Goal: Information Seeking & Learning: Learn about a topic

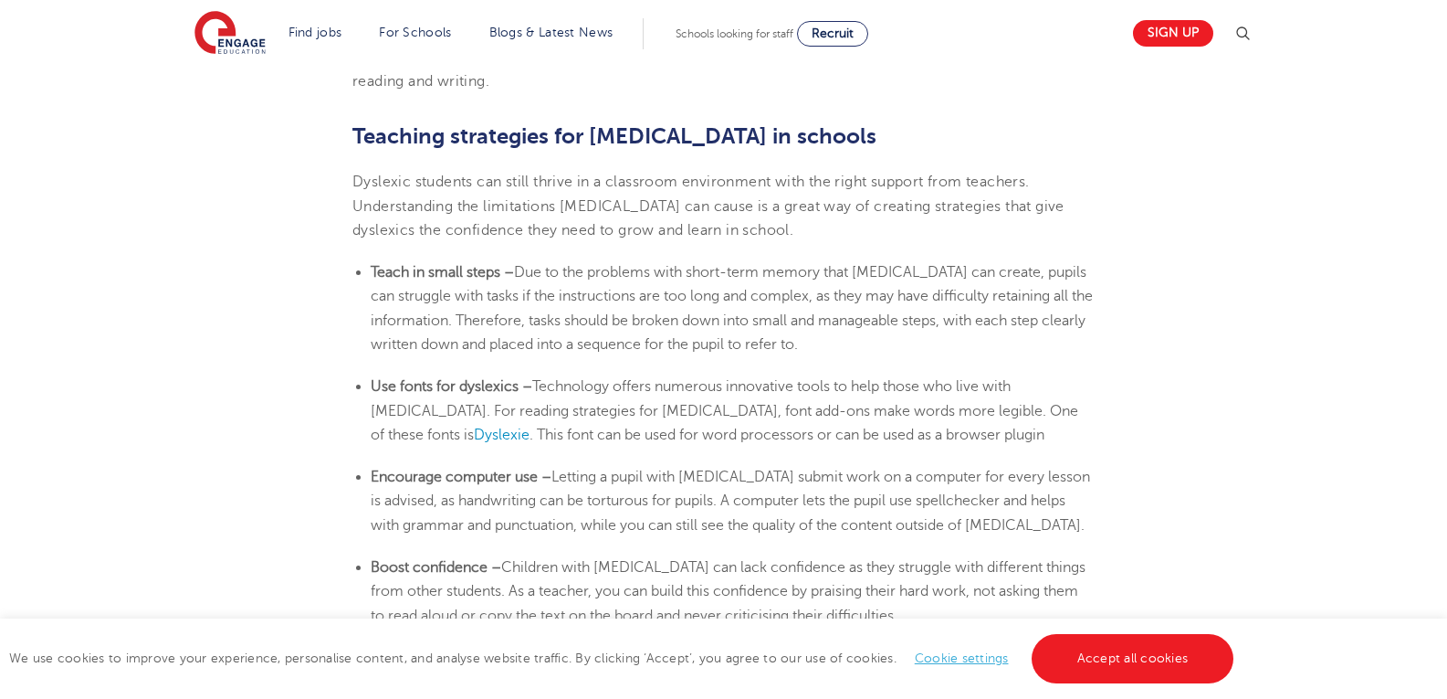
scroll to position [2868, 0]
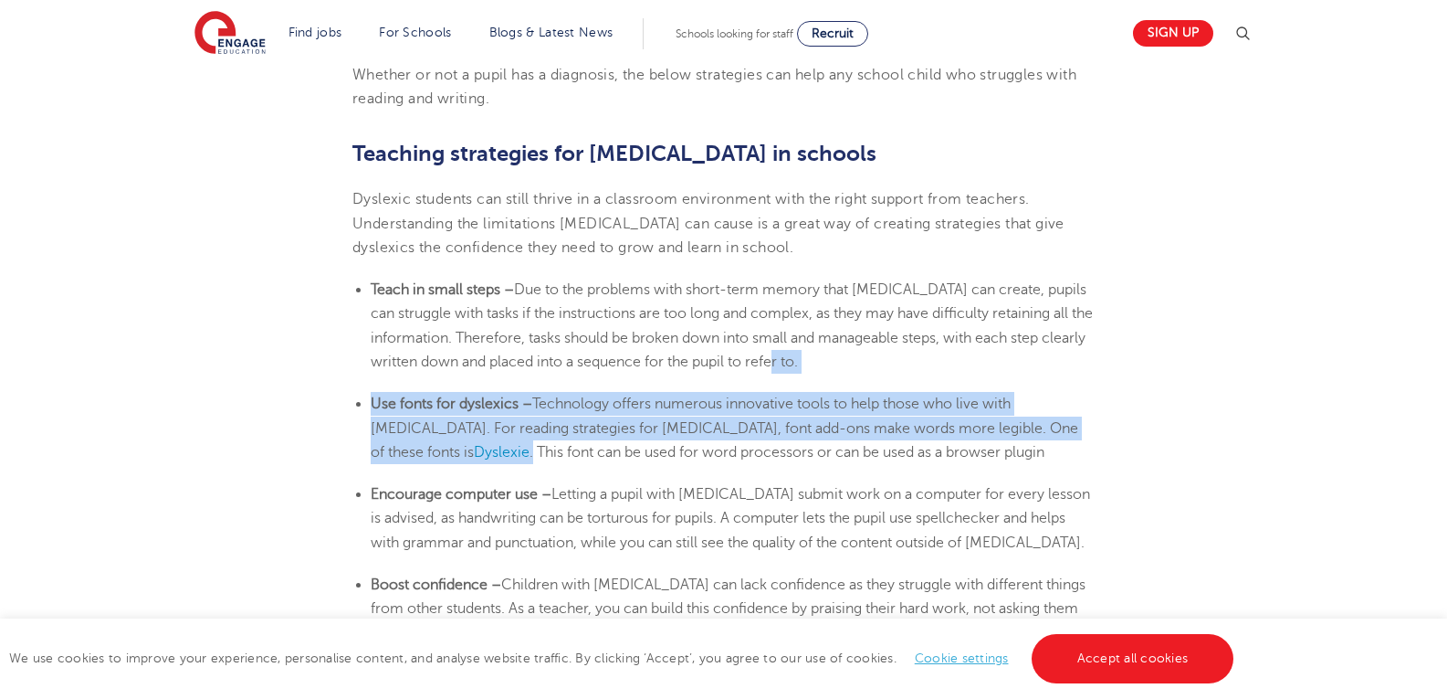
drag, startPoint x: 1382, startPoint y: 370, endPoint x: 1387, endPoint y: 418, distance: 48.6
click at [1387, 418] on div "Find jobs All vacancies We have one of the UK's largest database. and with hund…" at bounding box center [723, 38] width 1447 height 5681
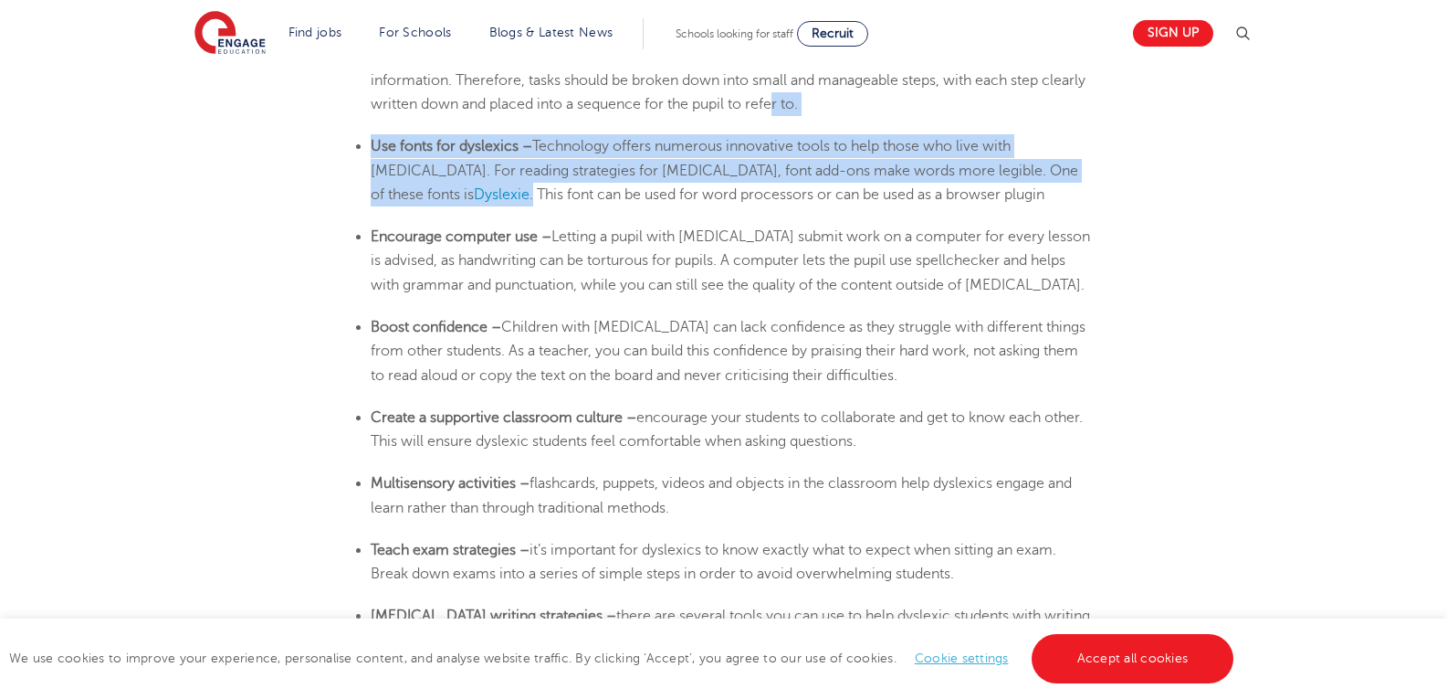
scroll to position [3168, 0]
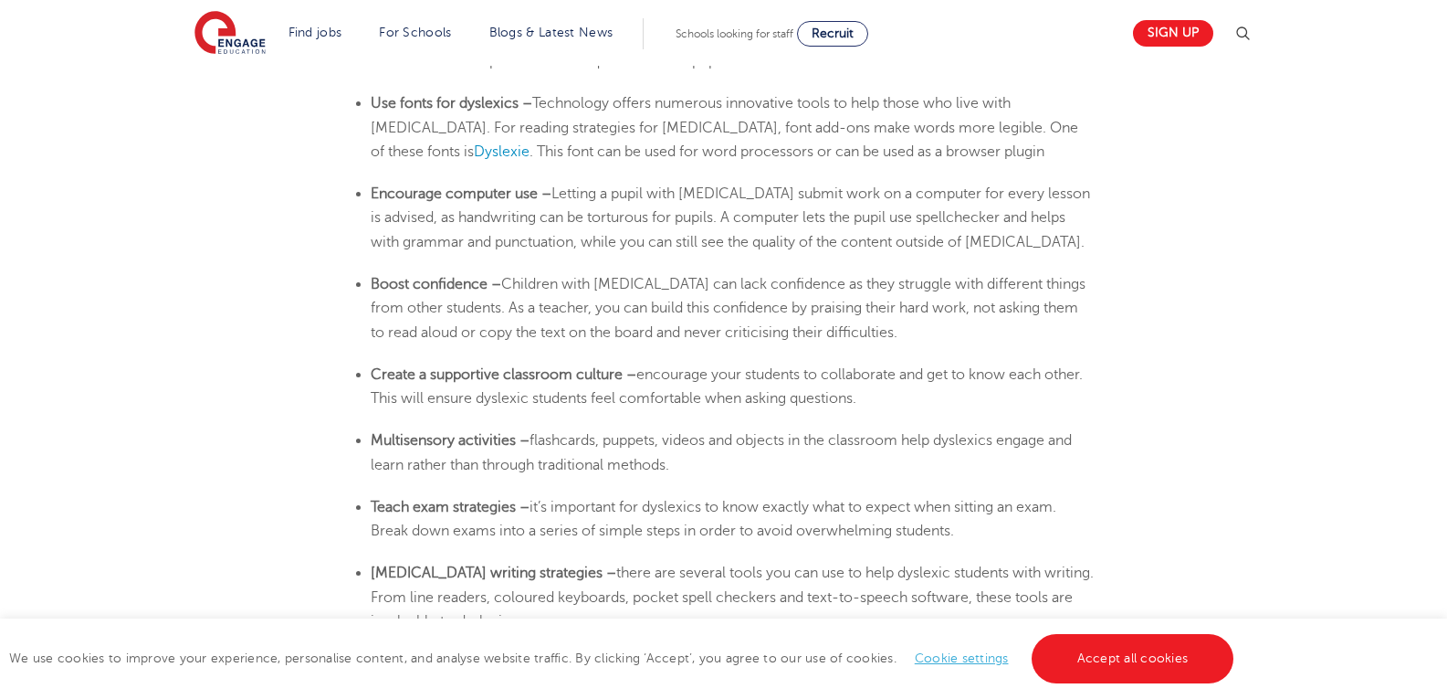
click at [1174, 646] on link "Accept all cookies" at bounding box center [1133, 658] width 203 height 49
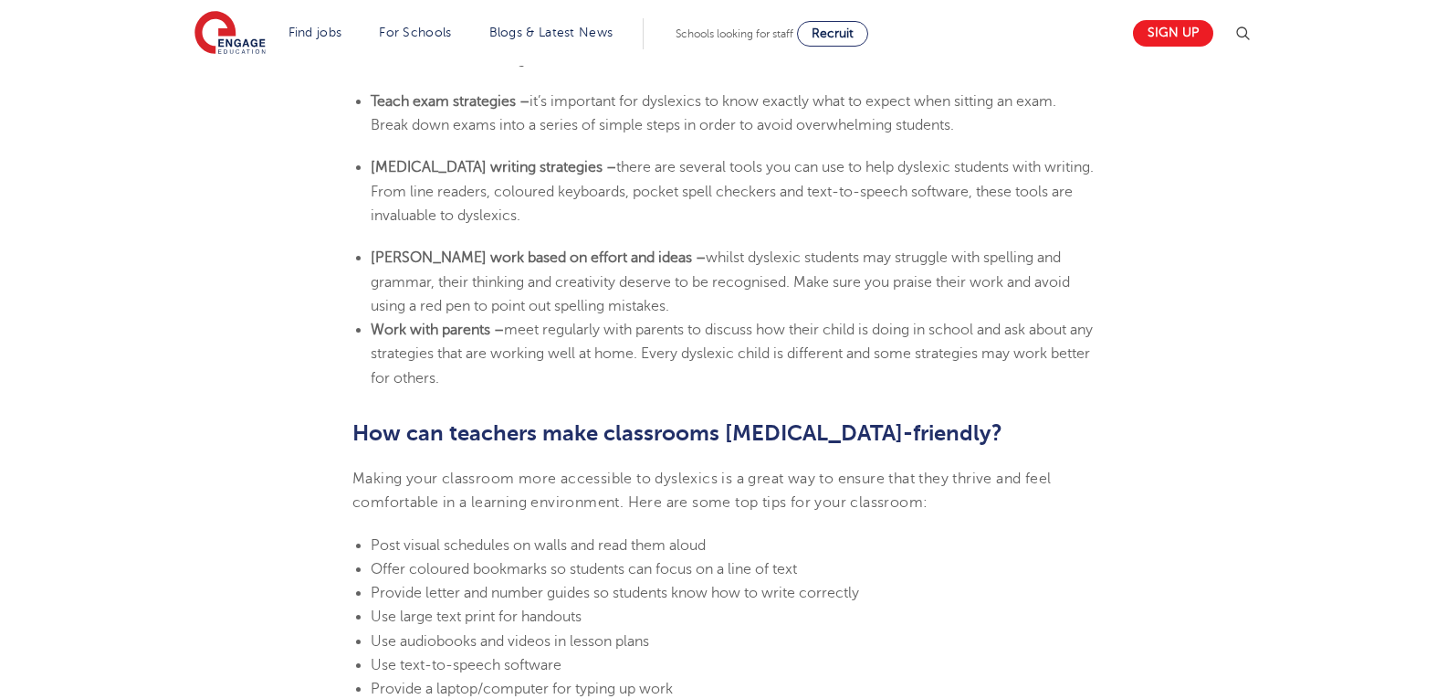
scroll to position [3591, 0]
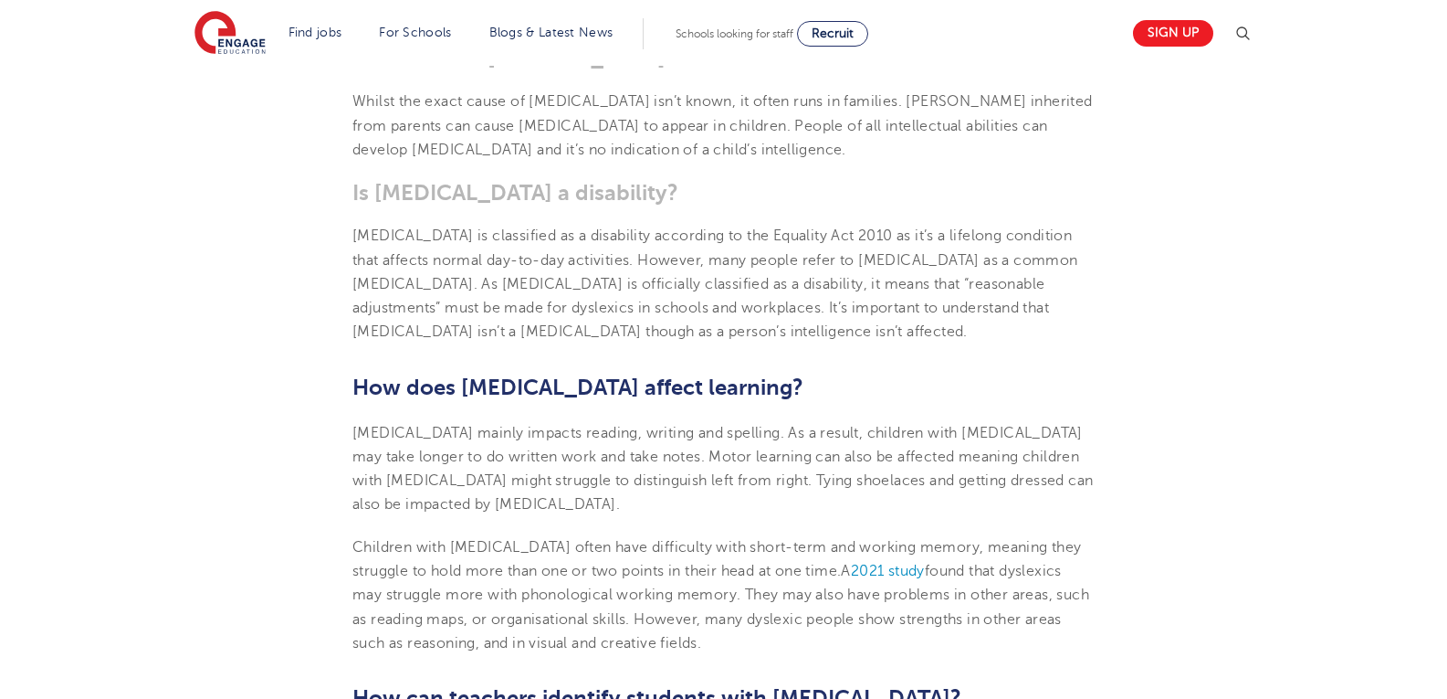
scroll to position [1275, 0]
